Goal: Task Accomplishment & Management: Manage account settings

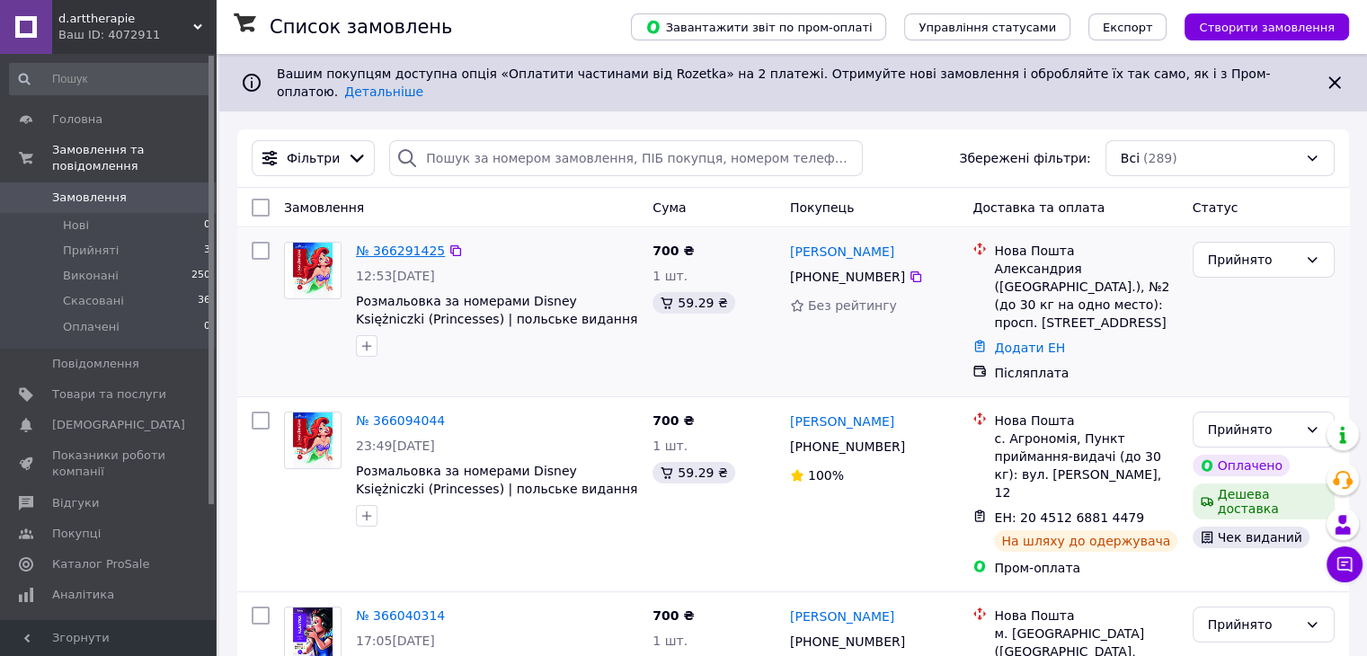
click at [410, 244] on link "№ 366291425" at bounding box center [400, 251] width 89 height 14
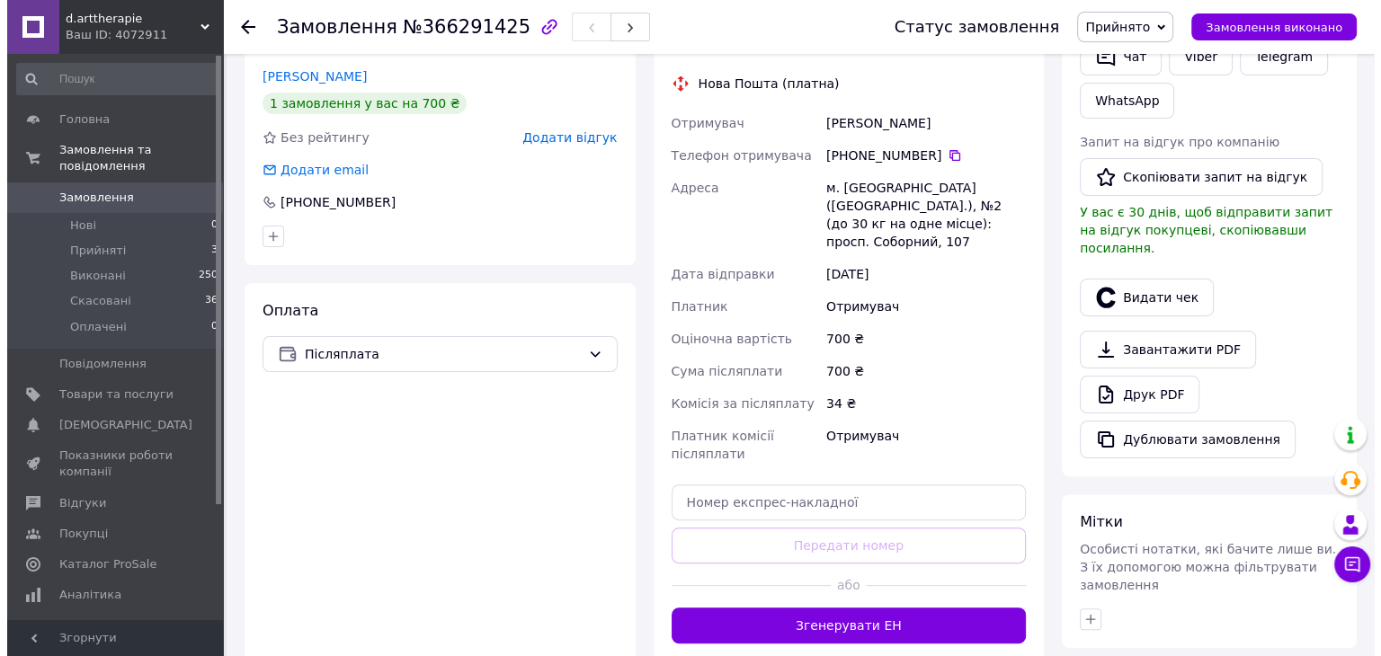
scroll to position [261, 0]
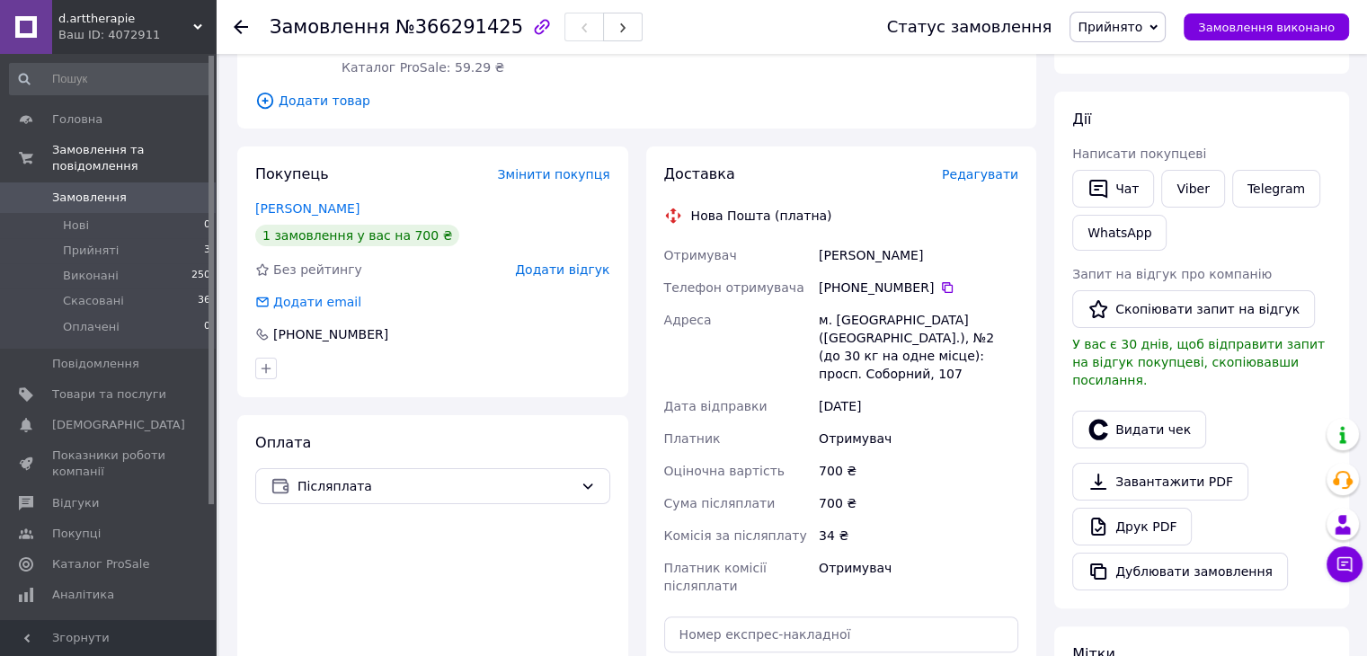
click at [986, 170] on span "Редагувати" at bounding box center [980, 174] width 76 height 14
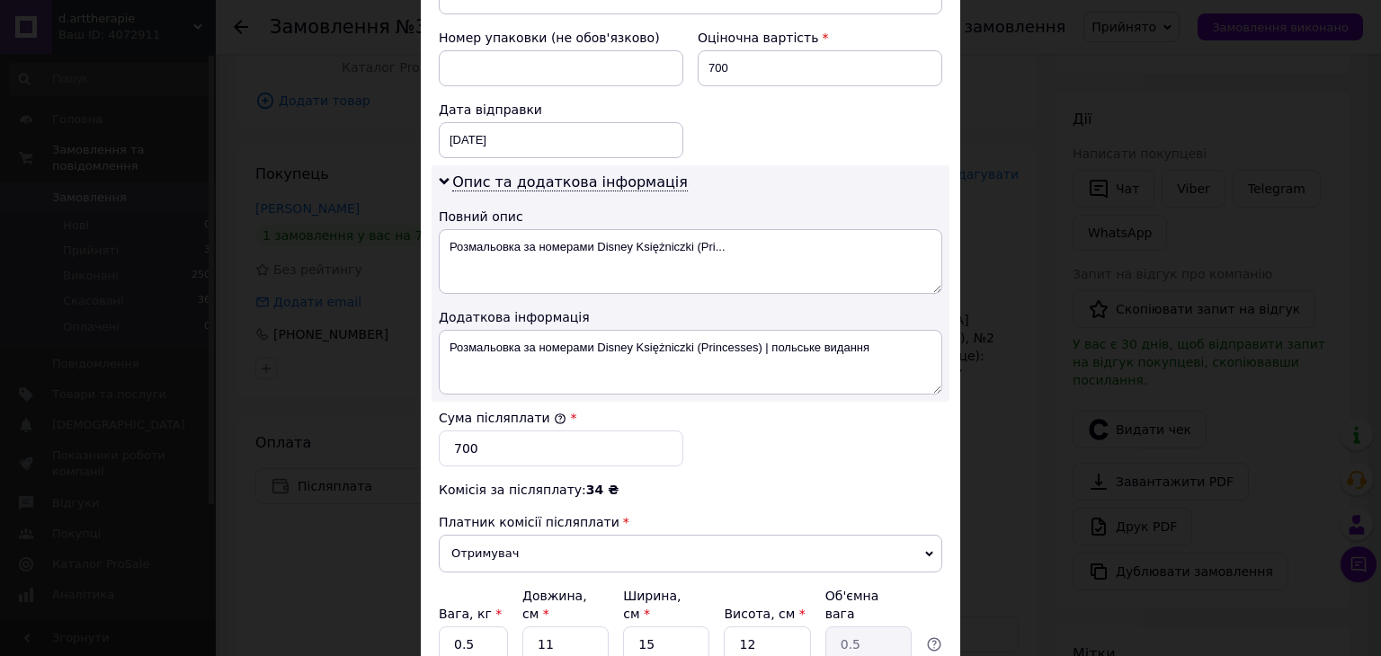
scroll to position [809, 0]
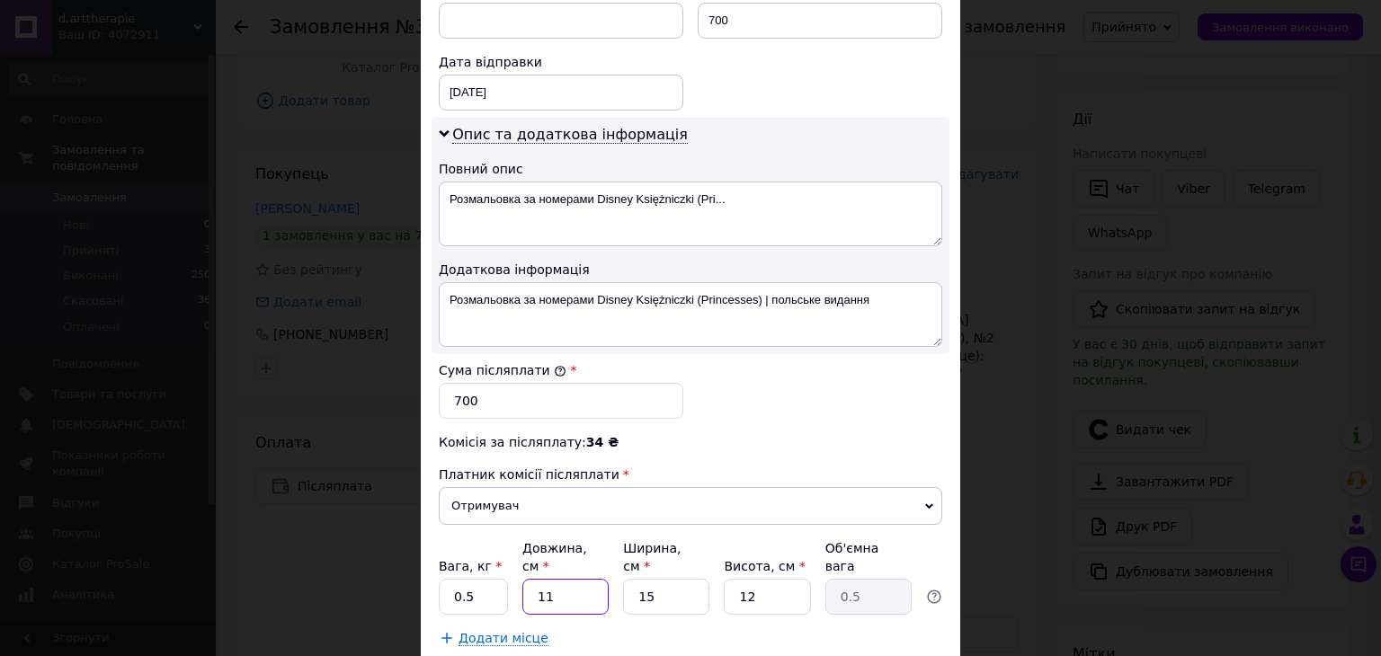
click at [528, 590] on input "11" at bounding box center [565, 597] width 86 height 36
type input "3"
type input "0.14"
type input "34"
type input "1.53"
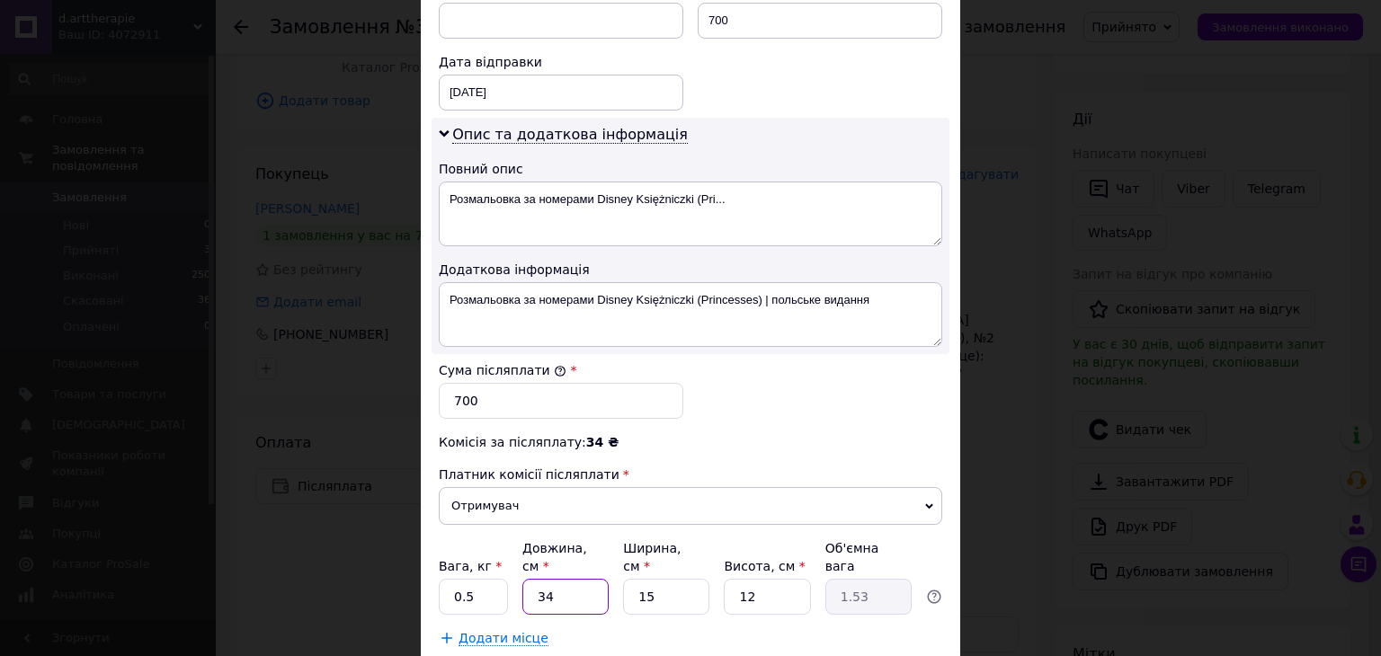
type input "34"
drag, startPoint x: 652, startPoint y: 569, endPoint x: 629, endPoint y: 576, distance: 23.6
click at [629, 579] on input "15" at bounding box center [666, 597] width 86 height 36
type input "2"
type input "0.2"
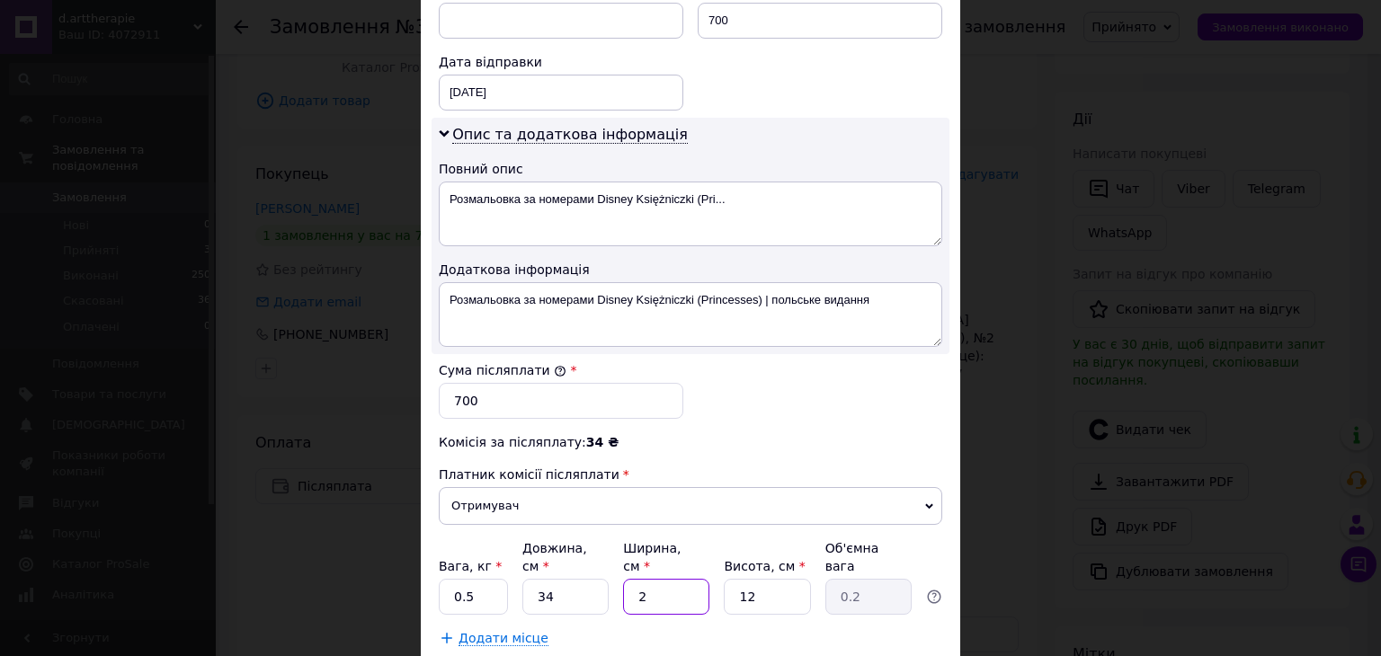
type input "24"
type input "2.45"
type input "24"
drag, startPoint x: 759, startPoint y: 566, endPoint x: 718, endPoint y: 582, distance: 43.2
click at [718, 582] on div "Вага, кг * 0.5 Довжина, см * 34 Ширина, см * 24 Висота, см * 12 Об'ємна вага 2.…" at bounding box center [690, 576] width 503 height 75
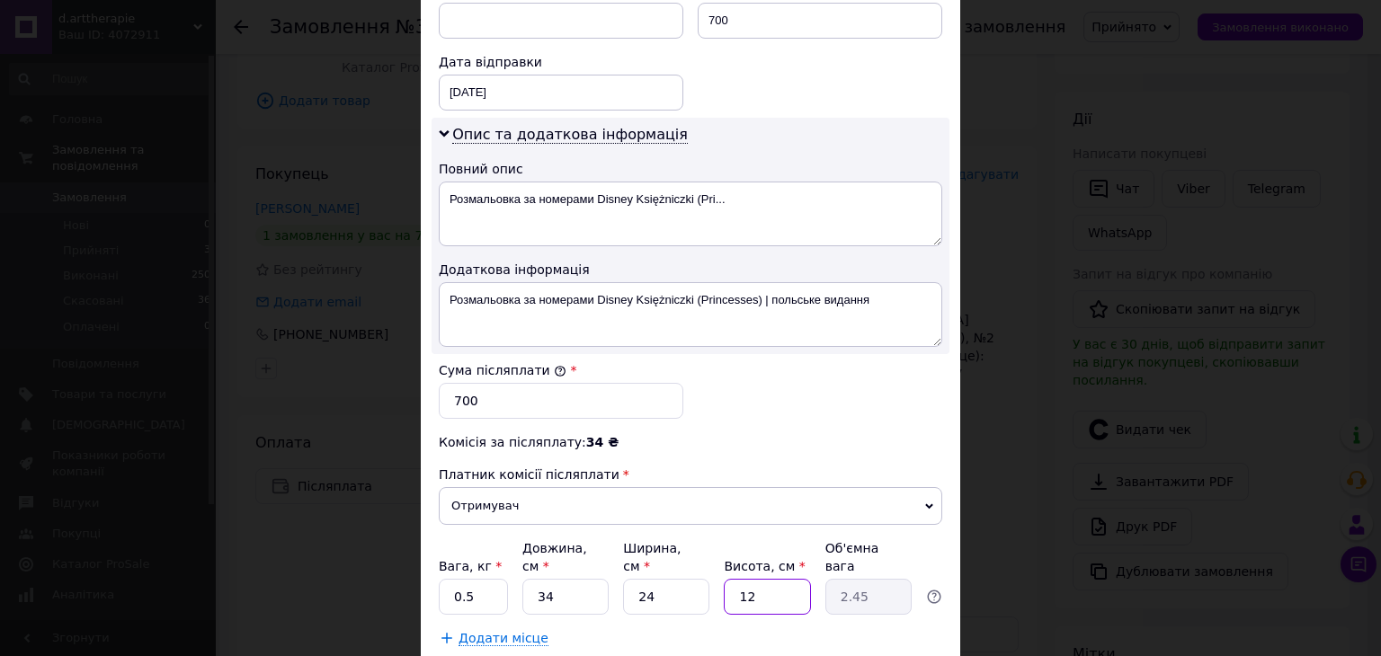
type input "4"
type input "0.82"
type input "4"
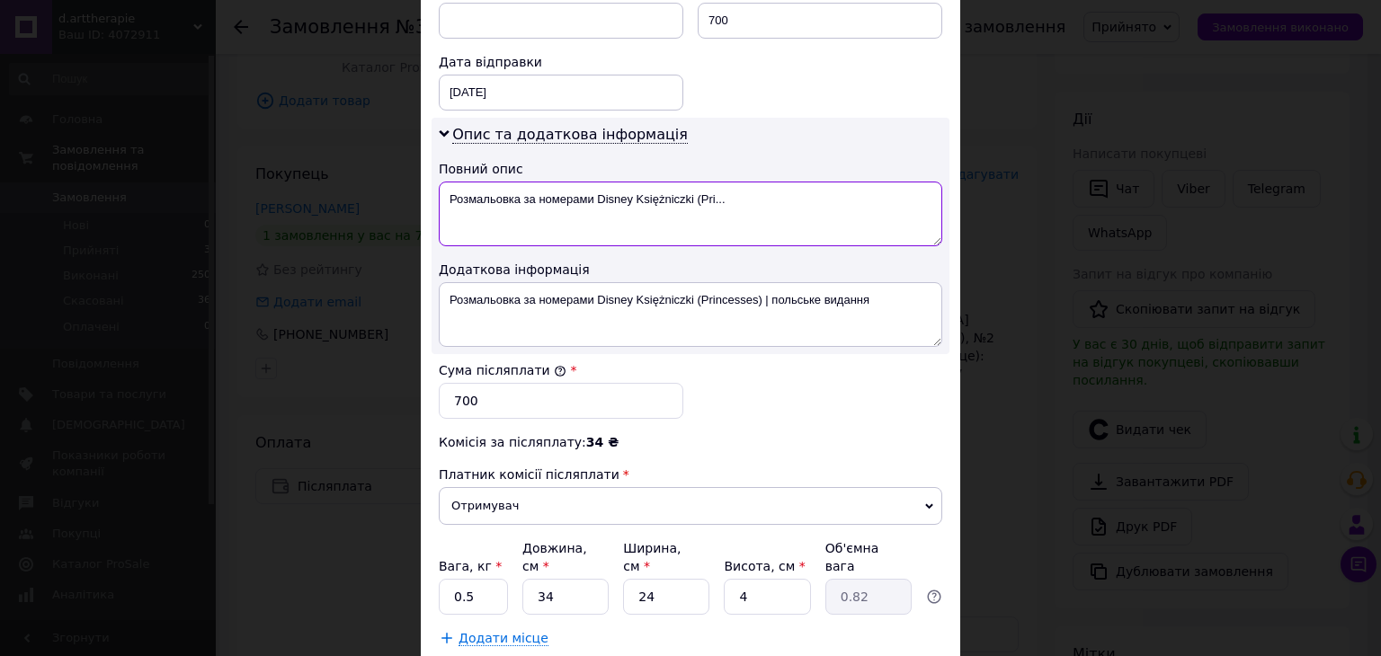
drag, startPoint x: 715, startPoint y: 198, endPoint x: 596, endPoint y: 202, distance: 118.7
click at [596, 202] on textarea "Розмальовка за номерами Disney Księżniczki (Pri..." at bounding box center [690, 214] width 503 height 65
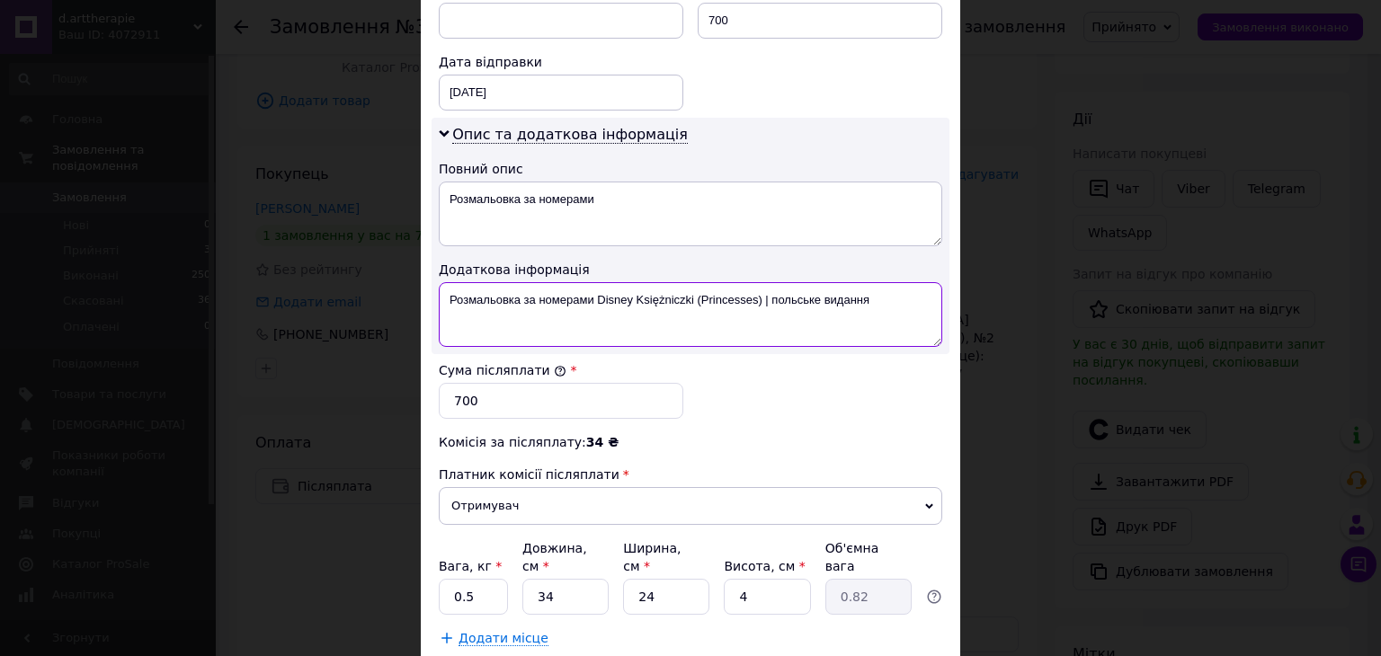
drag, startPoint x: 752, startPoint y: 298, endPoint x: 697, endPoint y: 300, distance: 54.9
click at [697, 300] on textarea "Розмальовка за номерами Disney Księżniczki (Princesses) | польське видання" at bounding box center [690, 314] width 503 height 65
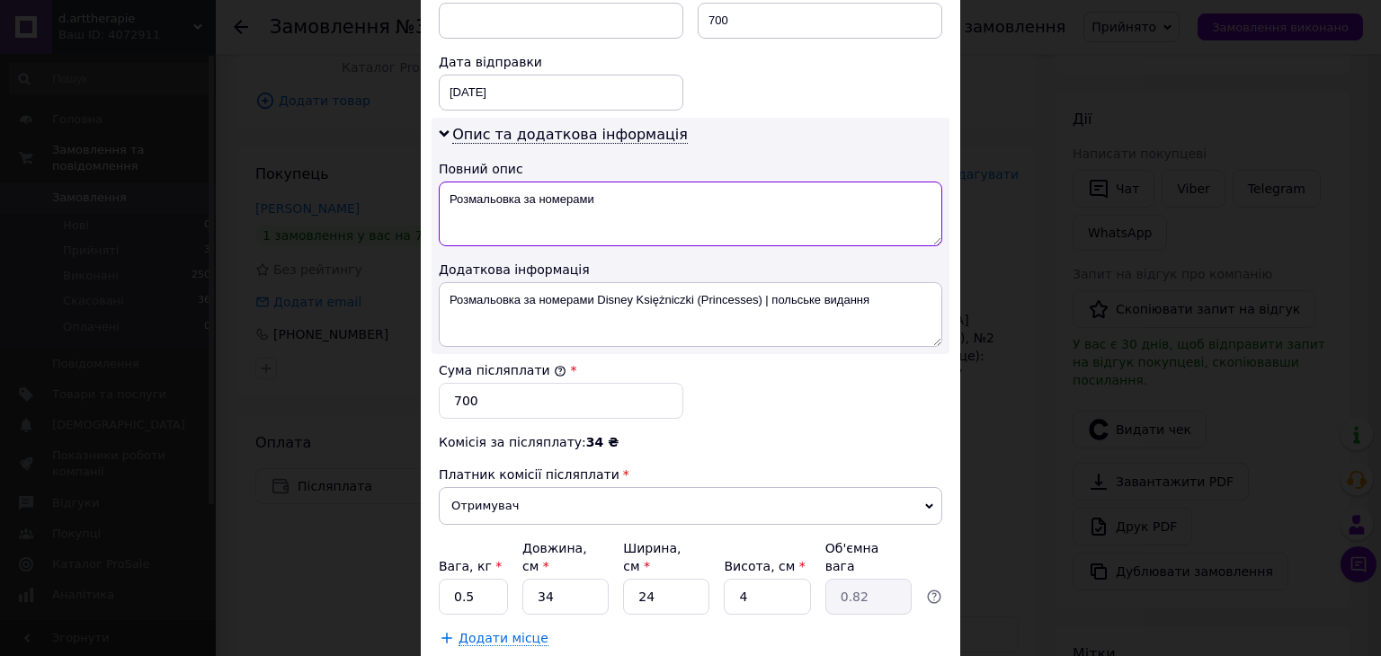
drag, startPoint x: 599, startPoint y: 199, endPoint x: 521, endPoint y: 199, distance: 77.3
click at [521, 199] on textarea "Розмальовка за номерами" at bounding box center [690, 214] width 503 height 65
paste textarea "Princesses"
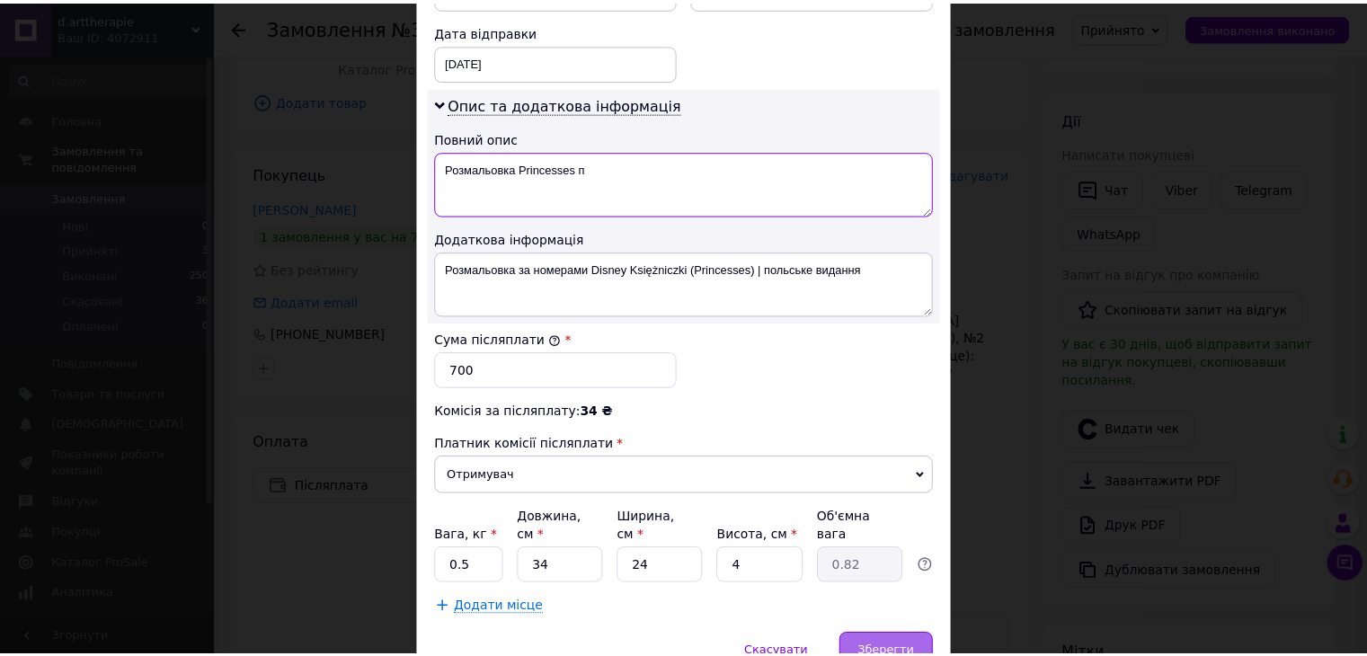
scroll to position [910, 0]
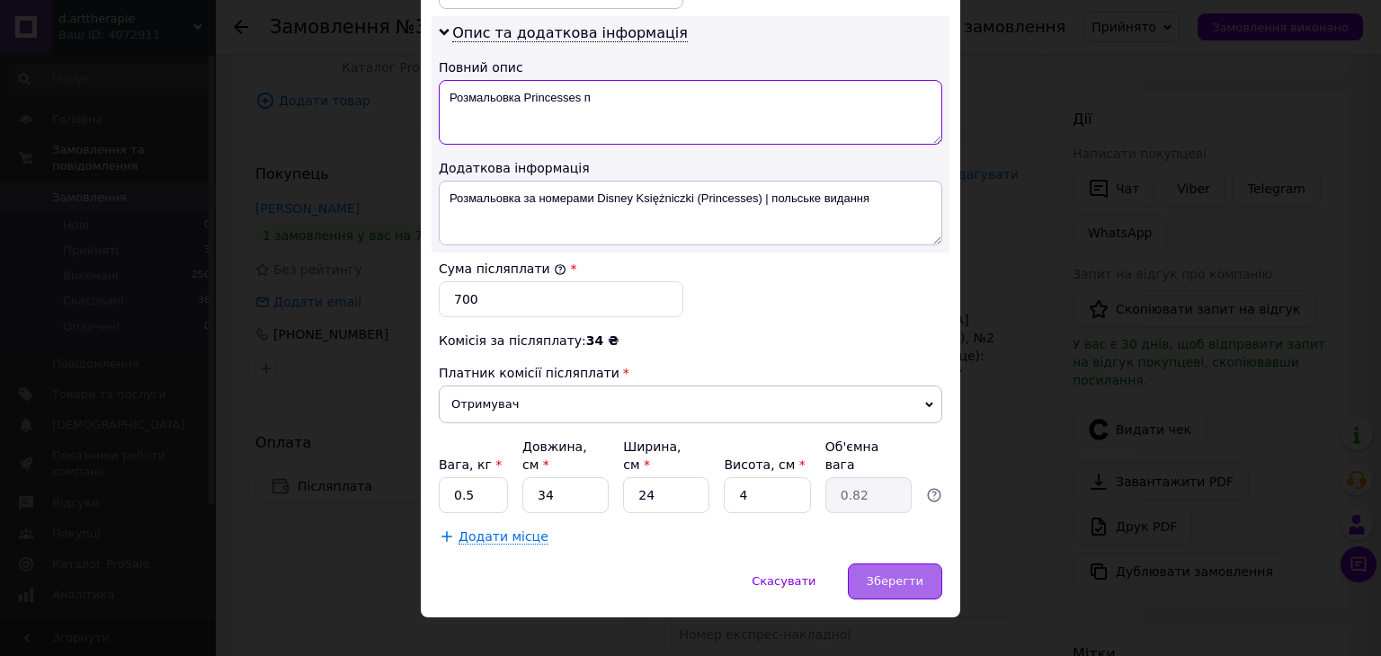
type textarea "Розмальовка Princesses п"
click at [907, 574] on span "Зберегти" at bounding box center [894, 580] width 57 height 13
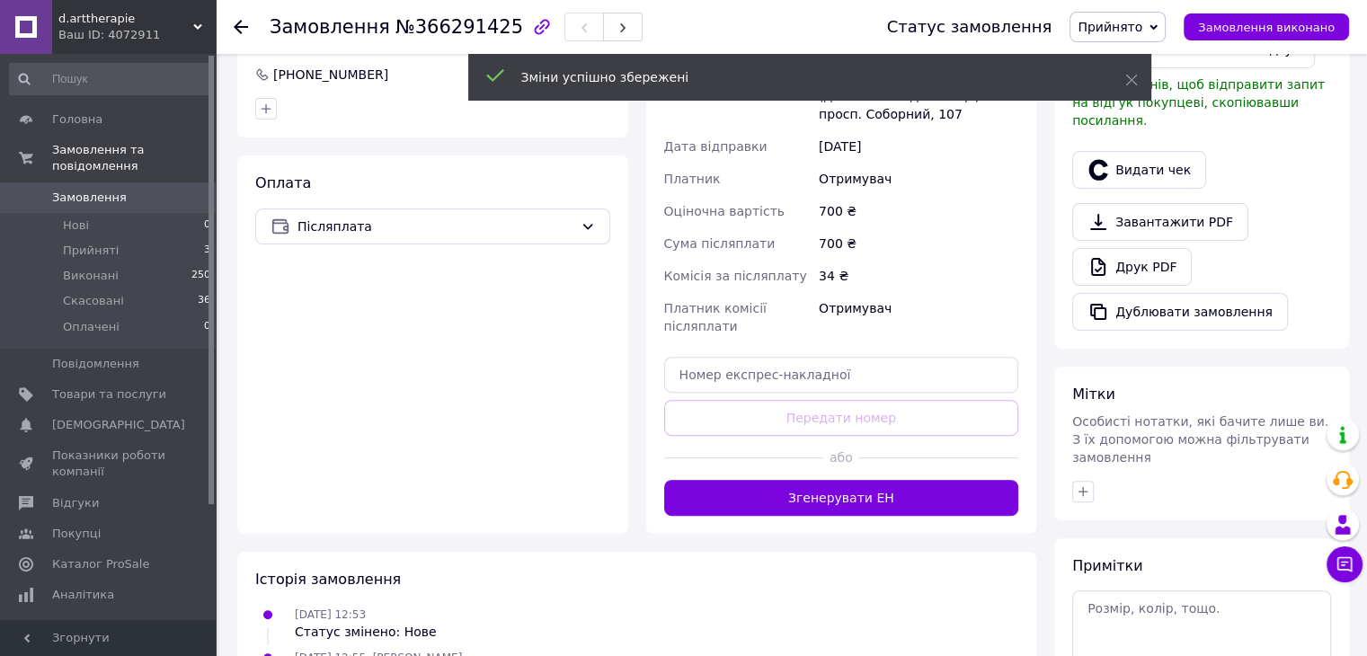
scroll to position [530, 0]
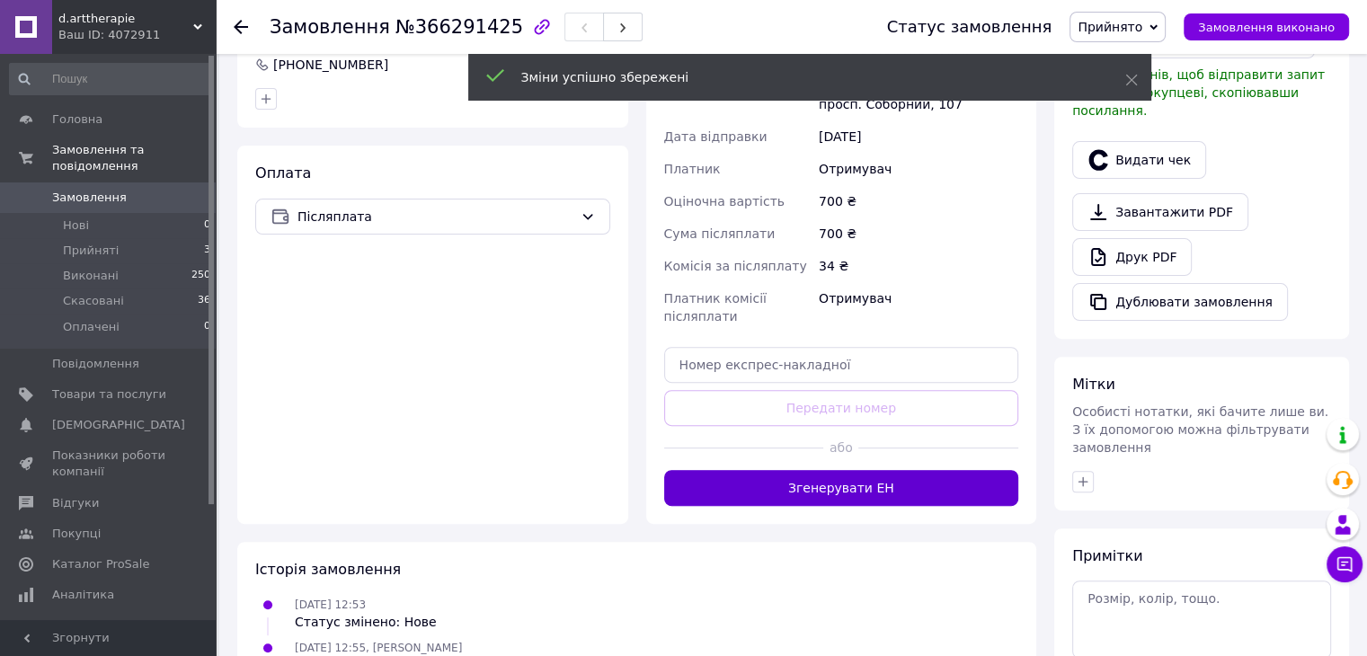
click at [813, 475] on button "Згенерувати ЕН" at bounding box center [841, 488] width 355 height 36
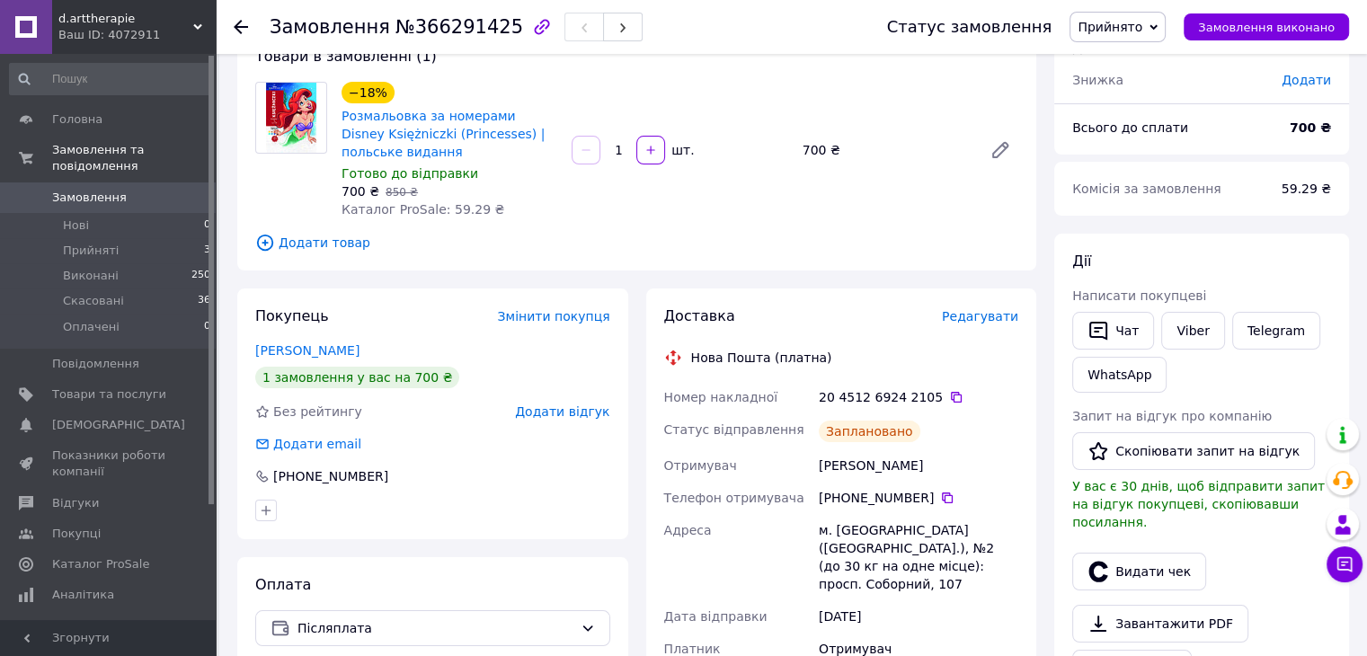
scroll to position [0, 0]
